Goal: Check status: Check status

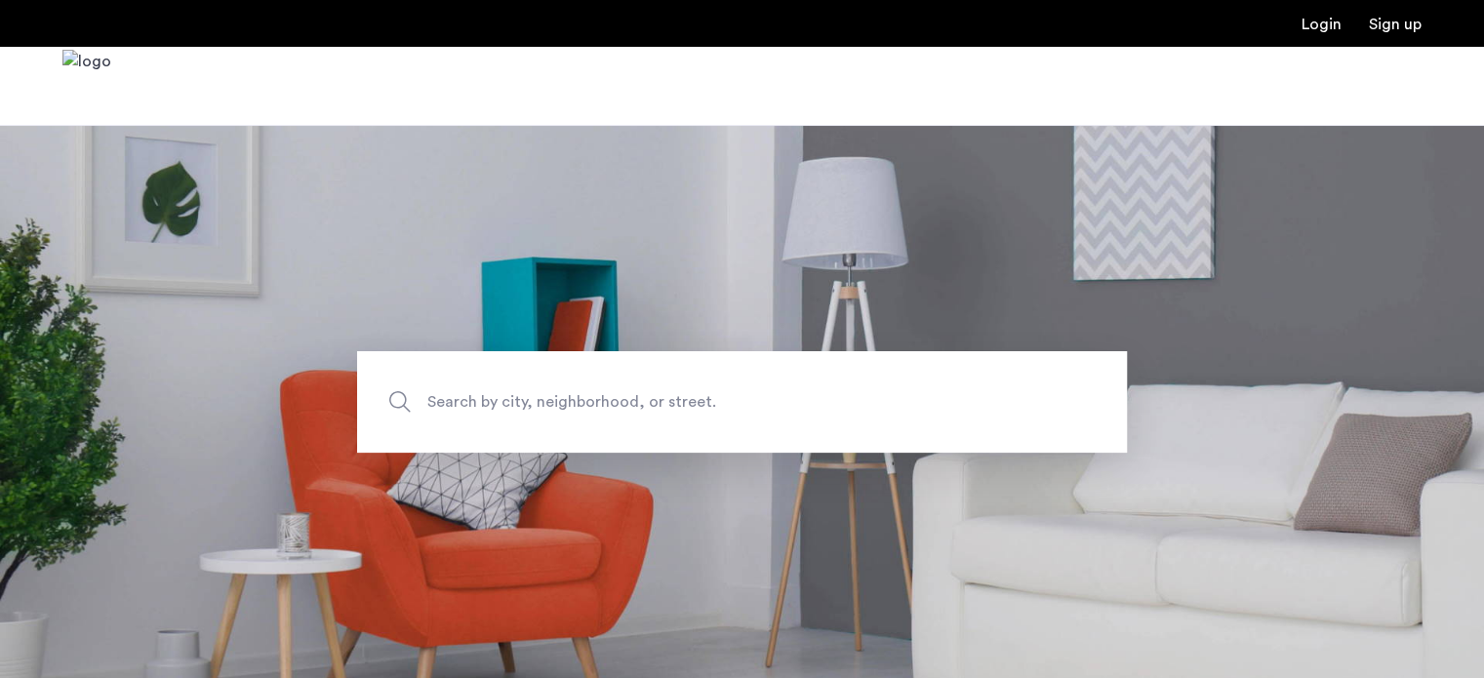
click at [1308, 26] on link "Login" at bounding box center [1321, 25] width 40 height 16
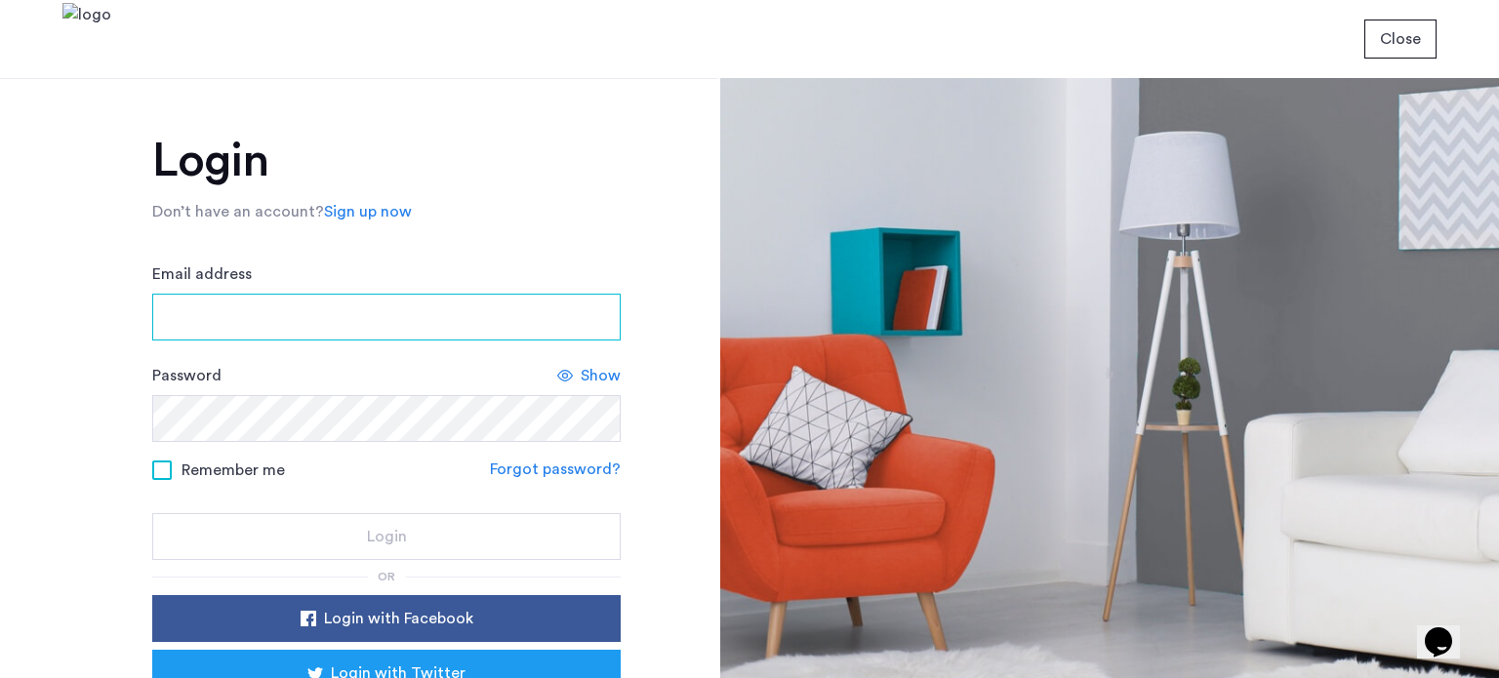
click at [271, 315] on input "Email address" at bounding box center [386, 317] width 468 height 47
type input "*"
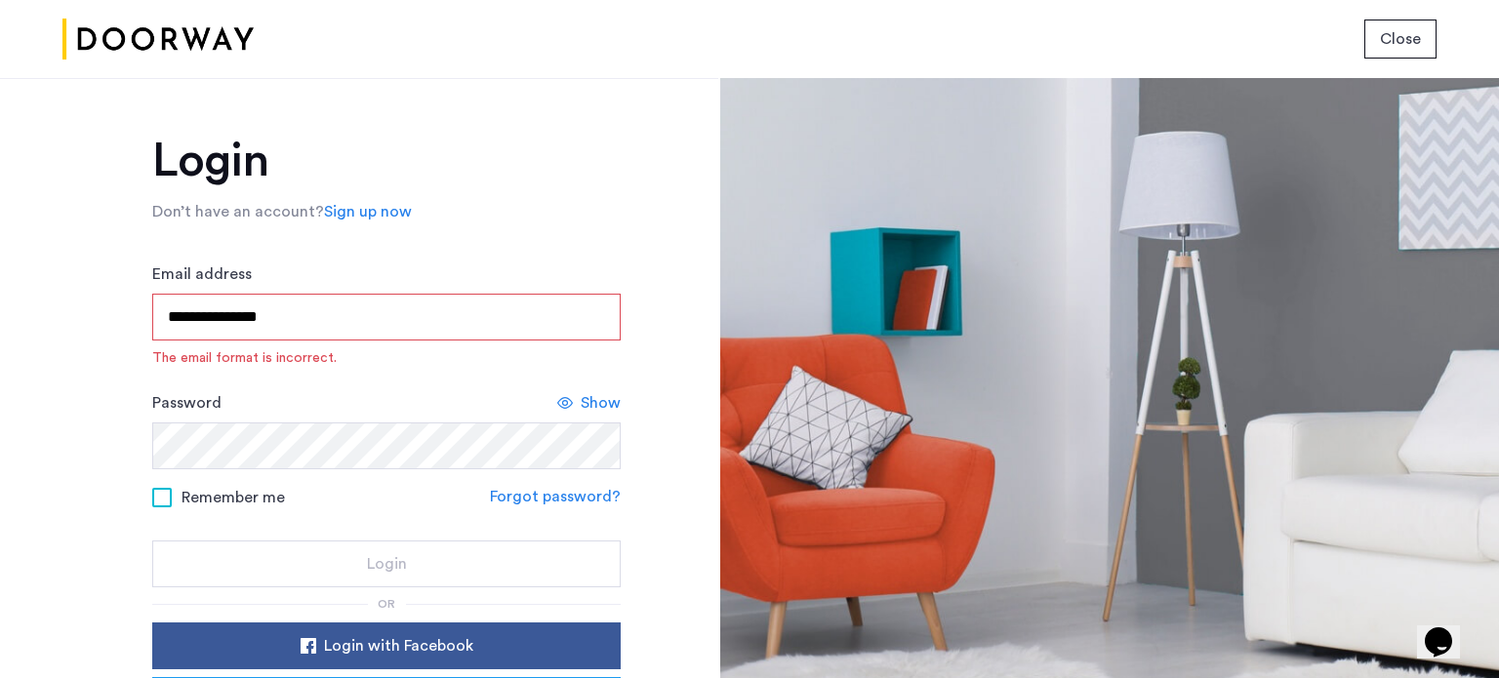
click at [258, 319] on input "**********" at bounding box center [386, 317] width 468 height 47
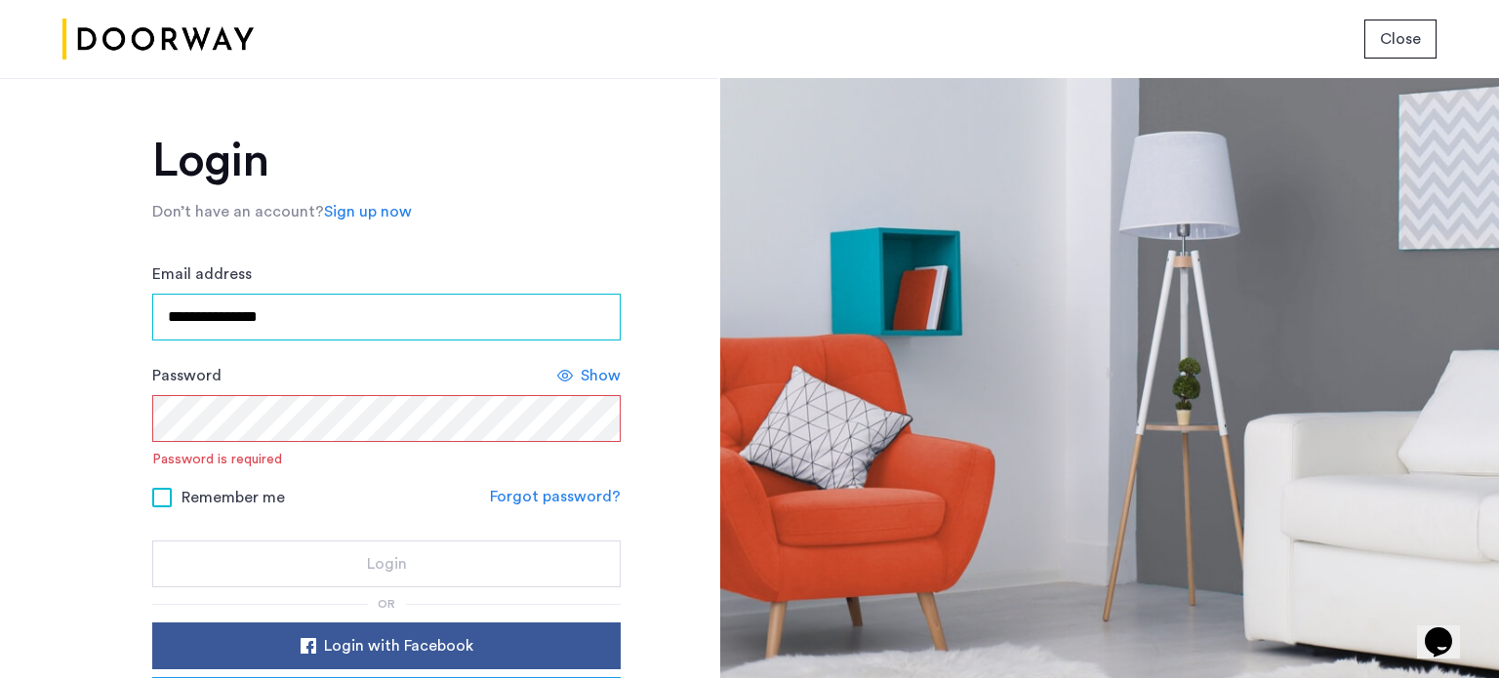
type input "**********"
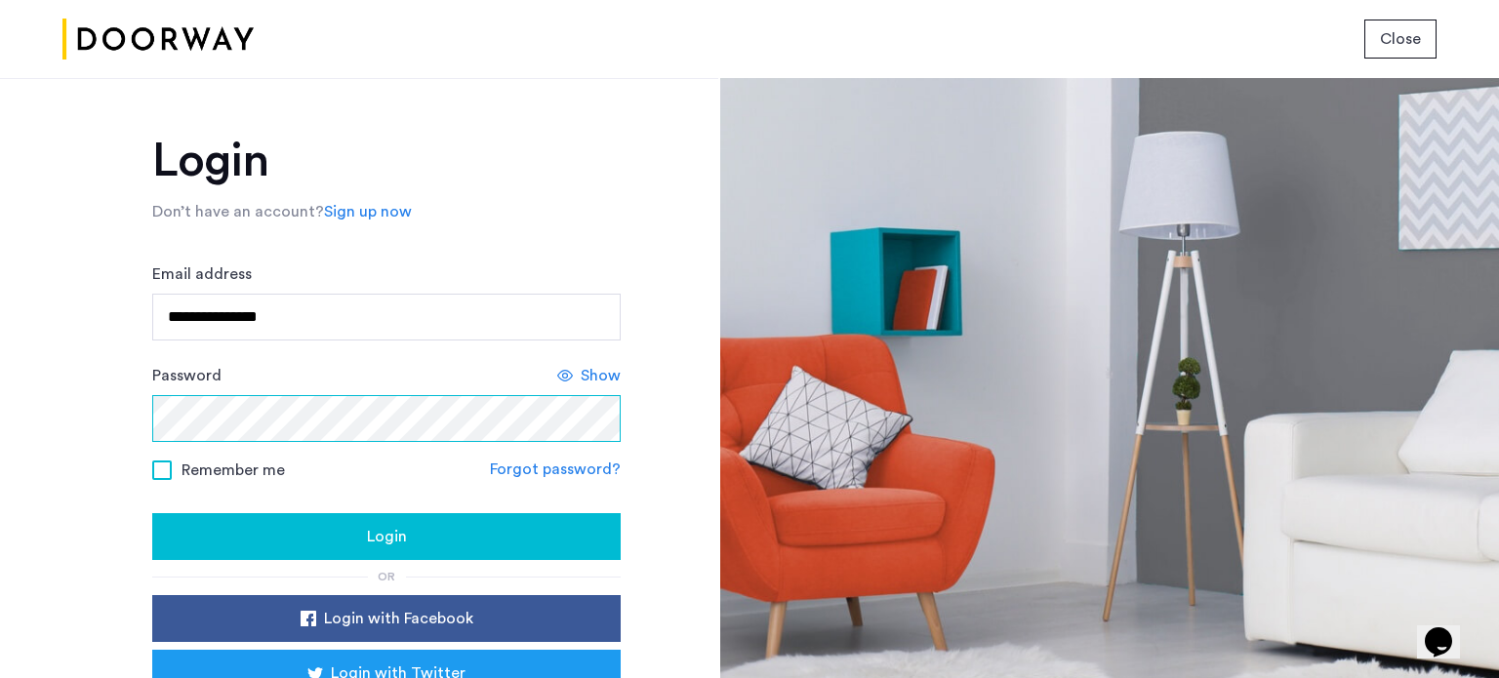
click at [152, 513] on button "Login" at bounding box center [386, 536] width 468 height 47
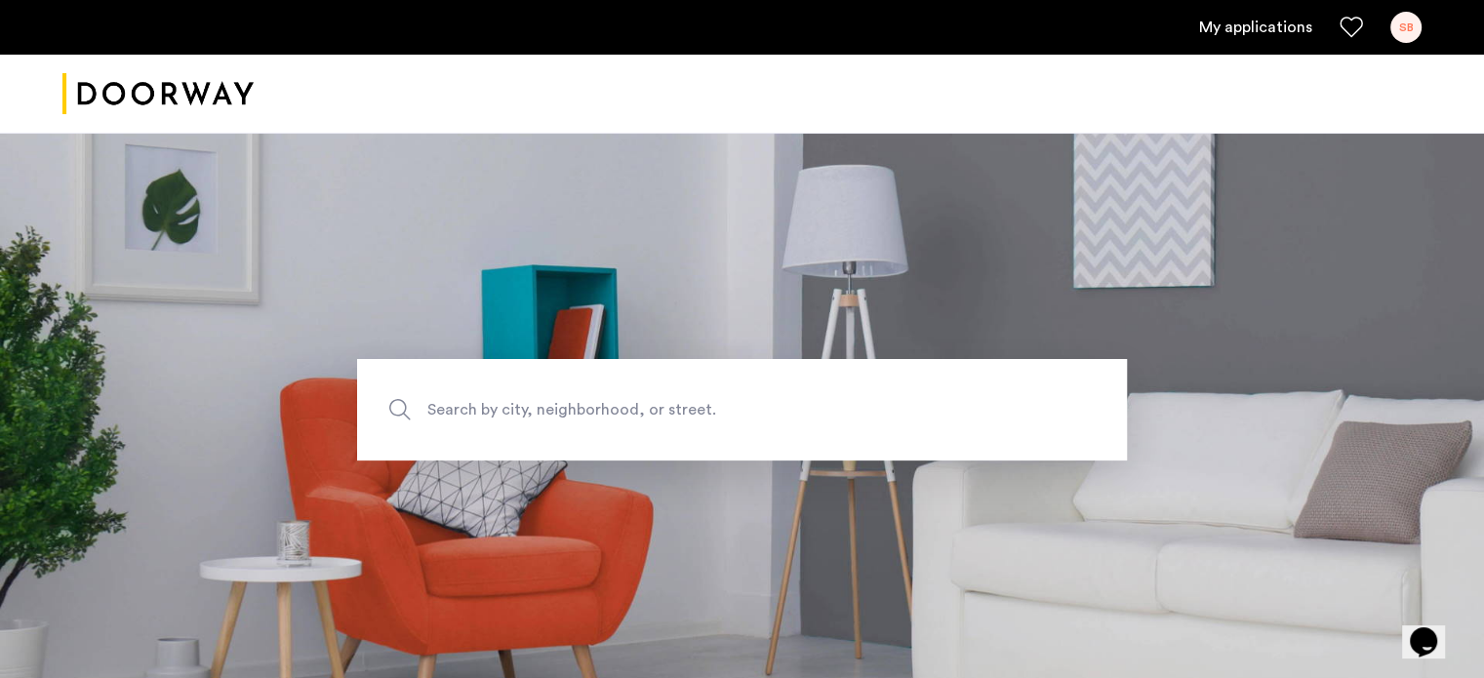
click at [1246, 35] on link "My applications" at bounding box center [1255, 27] width 113 height 23
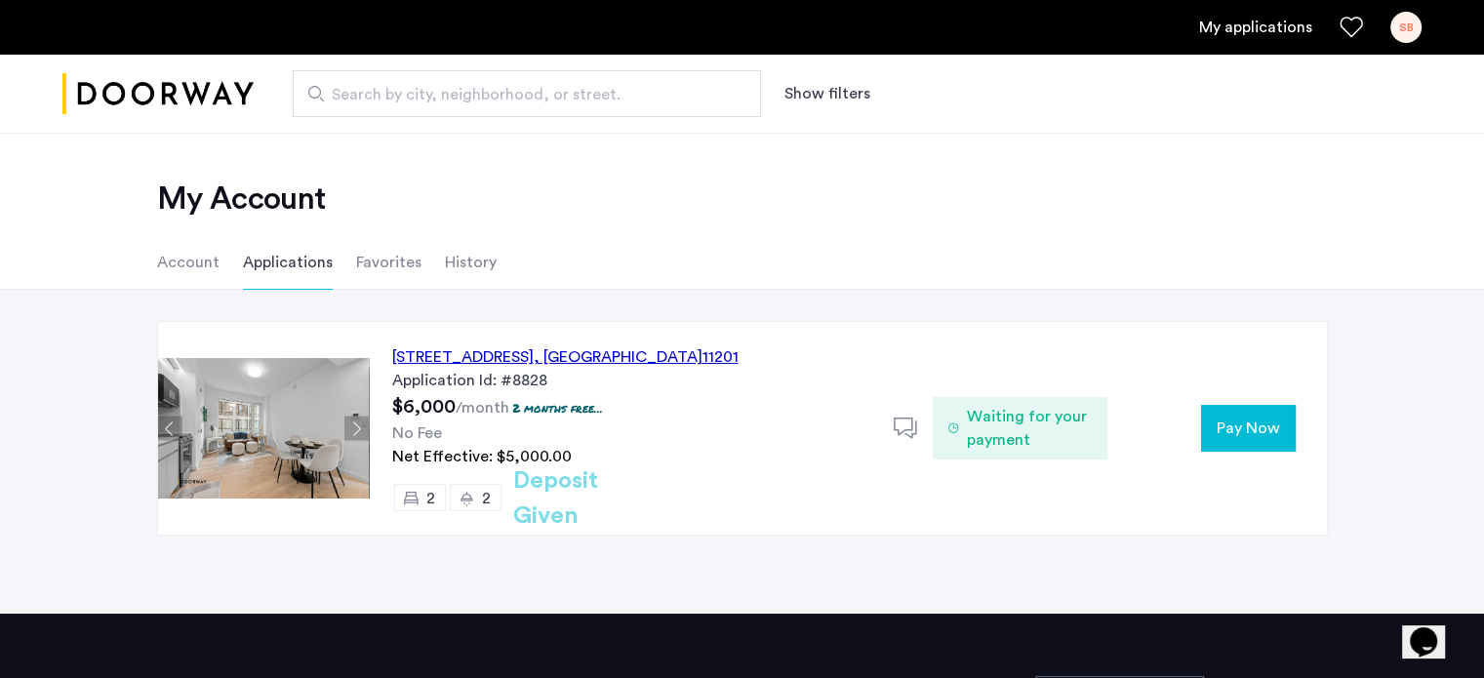
click at [953, 424] on icon at bounding box center [953, 428] width 11 height 16
click at [613, 350] on div "127 Concord Street, Unit 9C, Brooklyn , NY 11201" at bounding box center [565, 356] width 346 height 23
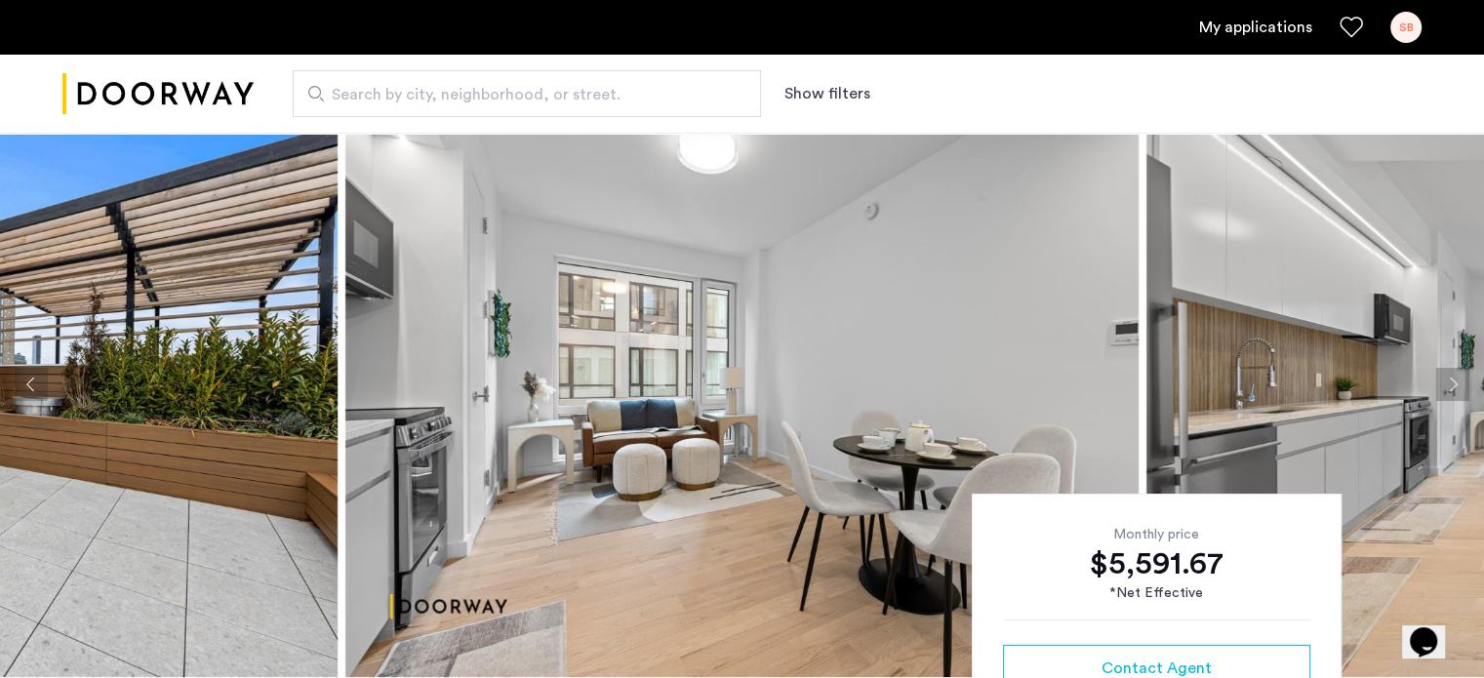
scroll to position [39, 0]
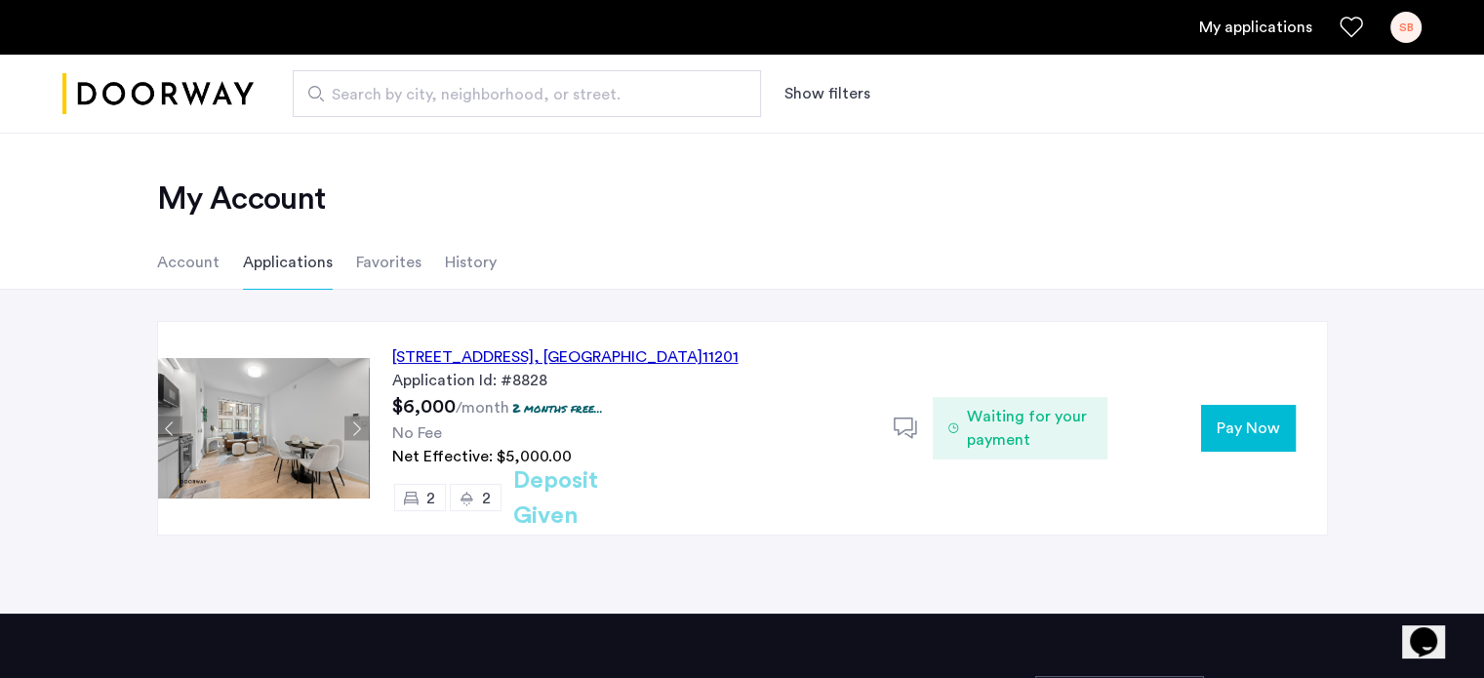
click at [1172, 147] on div "My Account Account Applications Favorites History" at bounding box center [742, 211] width 1484 height 157
